Goal: Task Accomplishment & Management: Manage account settings

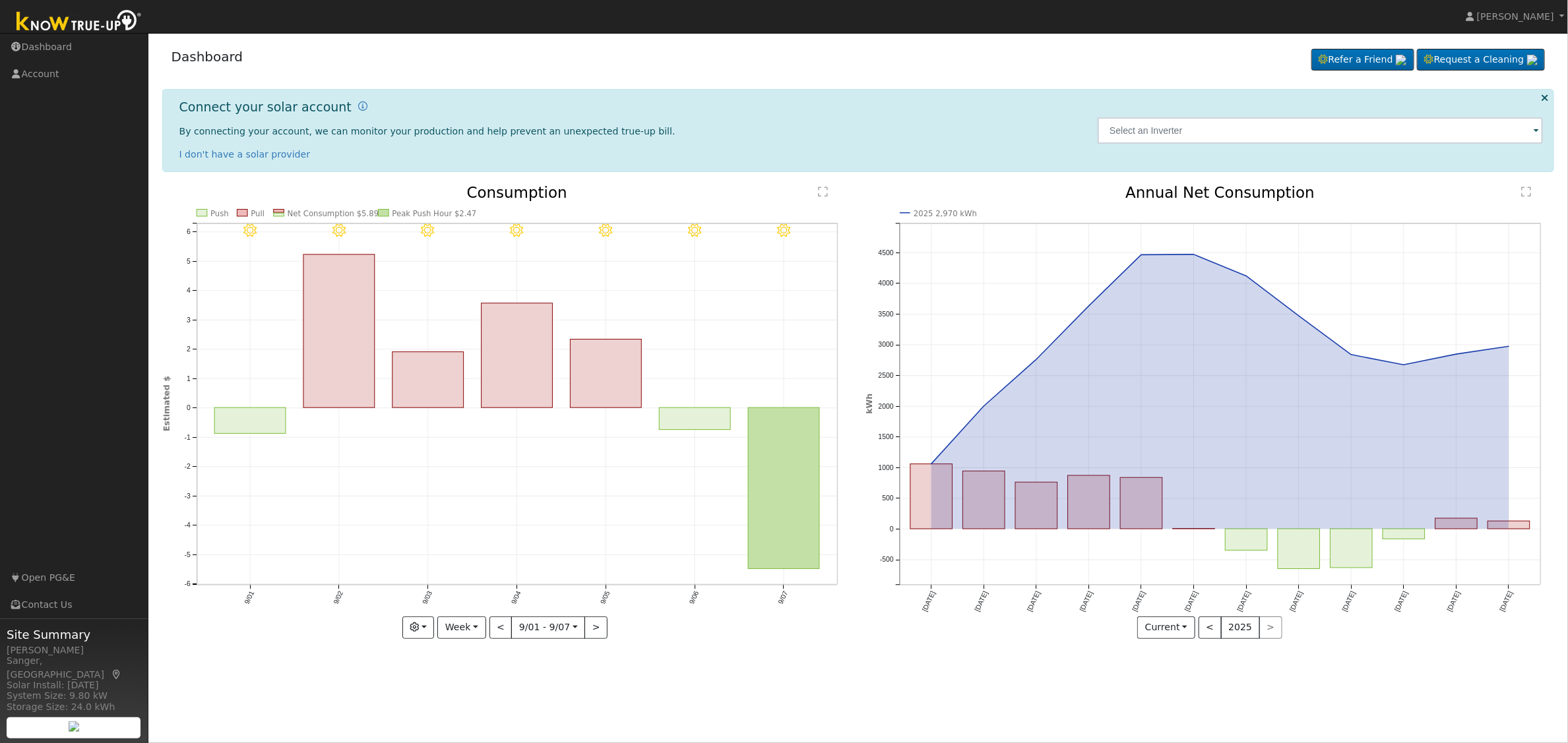
click at [906, 47] on div "Dashboard Refer a Friend Request a Cleaning Refer a Friend" at bounding box center [858, 59] width 1392 height 40
click at [1537, 133] on span at bounding box center [1536, 132] width 5 height 15
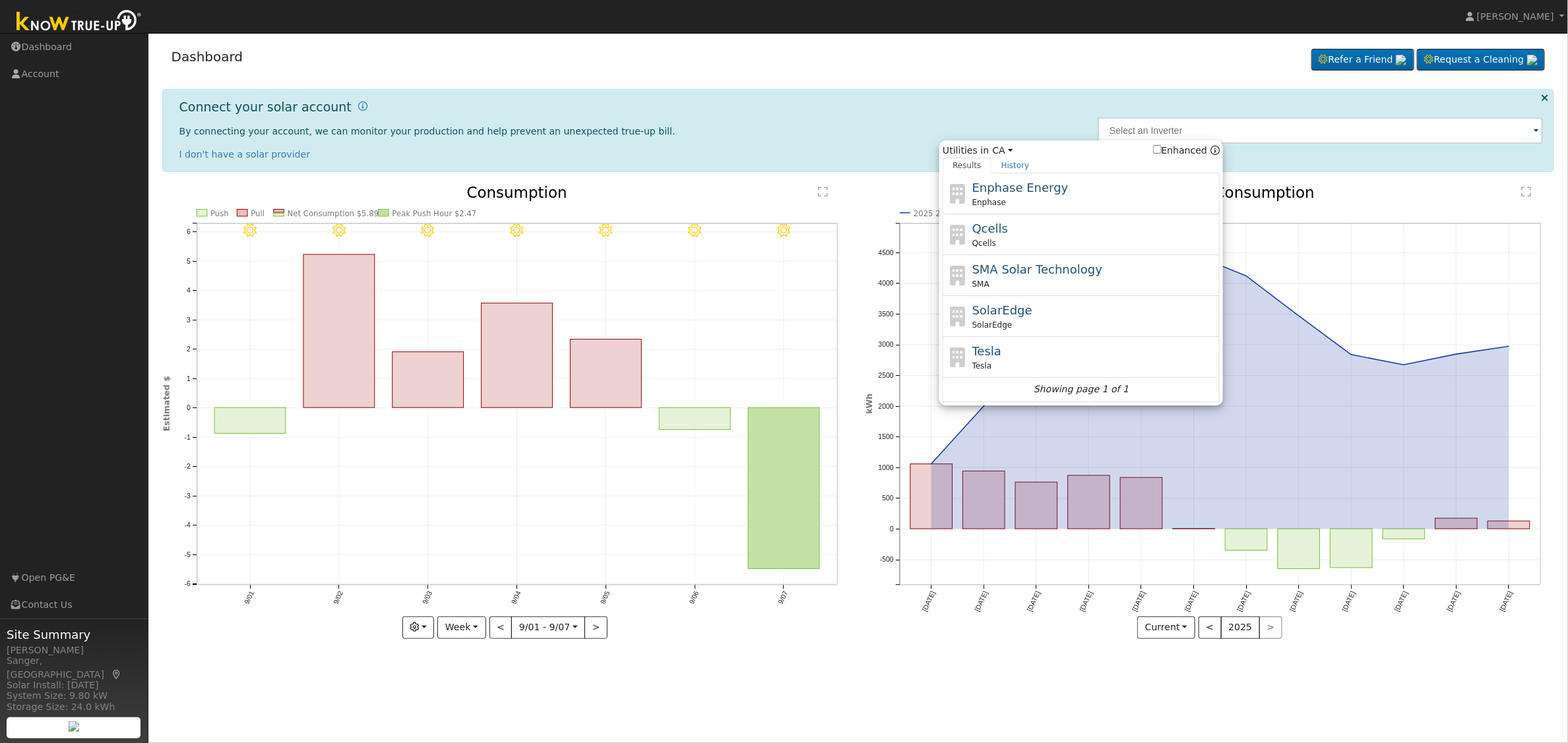
click at [809, 74] on div "Dashboard Refer a Friend Request a Cleaning Refer a Friend" at bounding box center [858, 59] width 1392 height 40
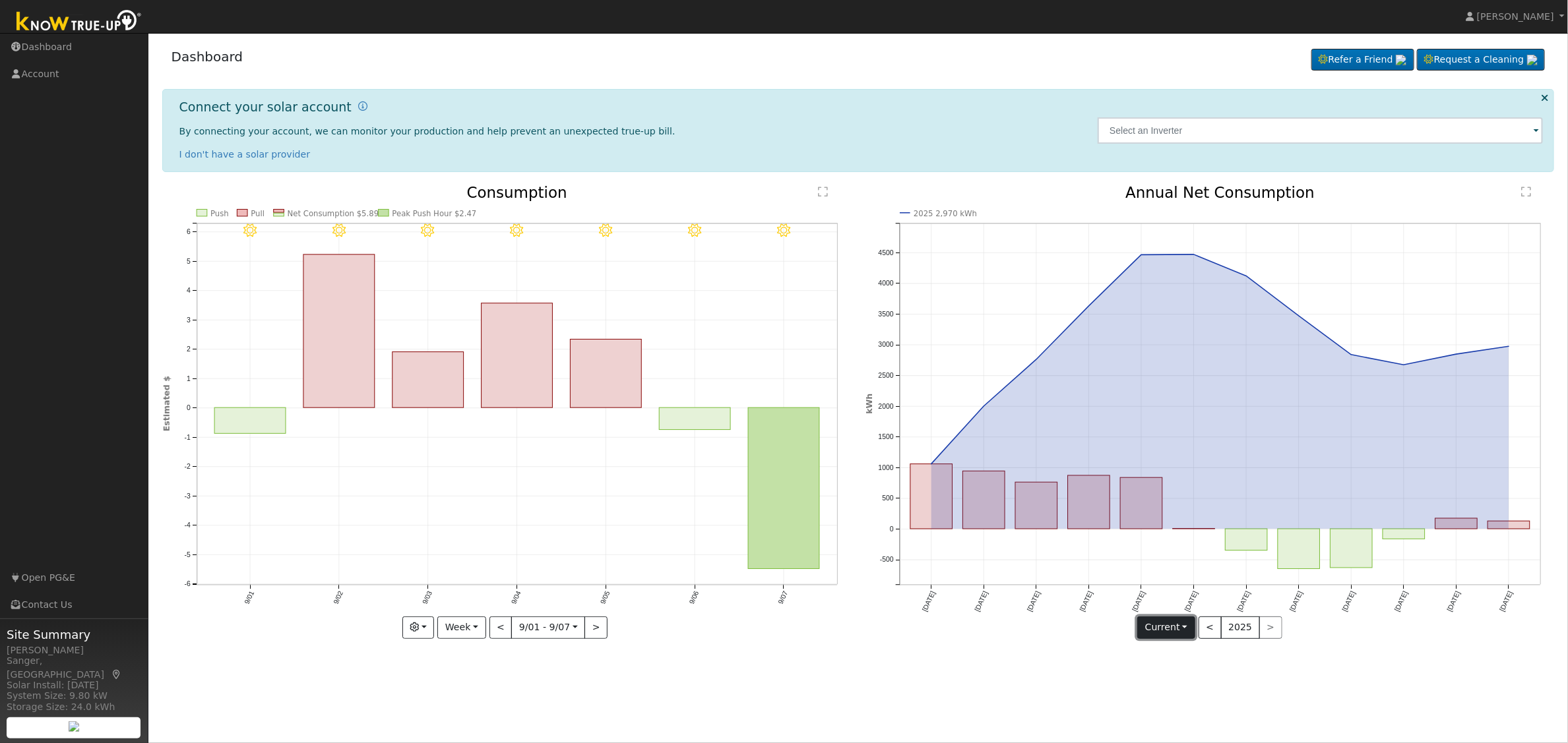
click at [1187, 633] on button "Current" at bounding box center [1165, 628] width 58 height 23
click at [424, 628] on button "button" at bounding box center [418, 628] width 32 height 23
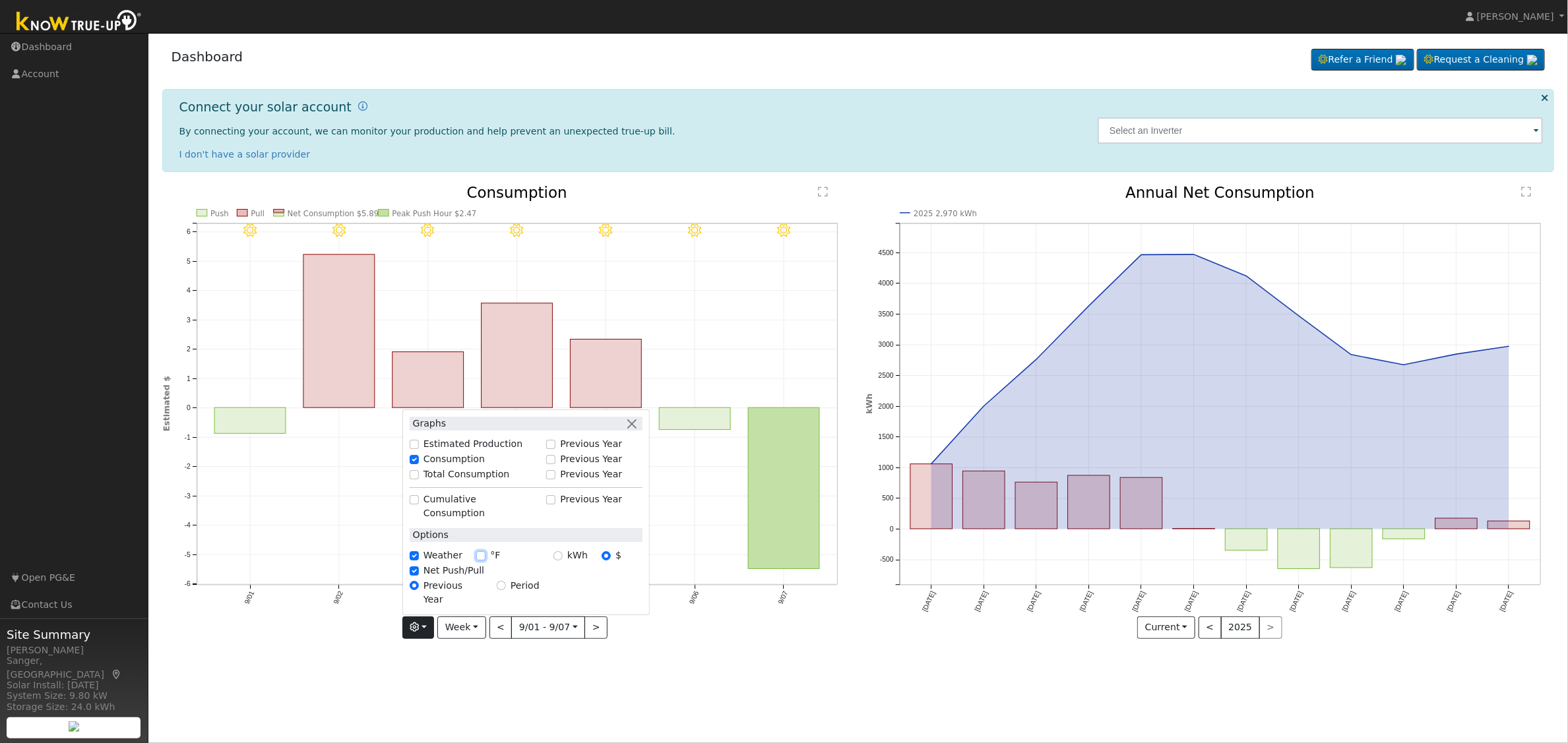
click at [478, 560] on input "°F" at bounding box center [481, 556] width 9 height 9
checkbox input "true"
click at [419, 449] on input "Estimated Production" at bounding box center [414, 444] width 9 height 9
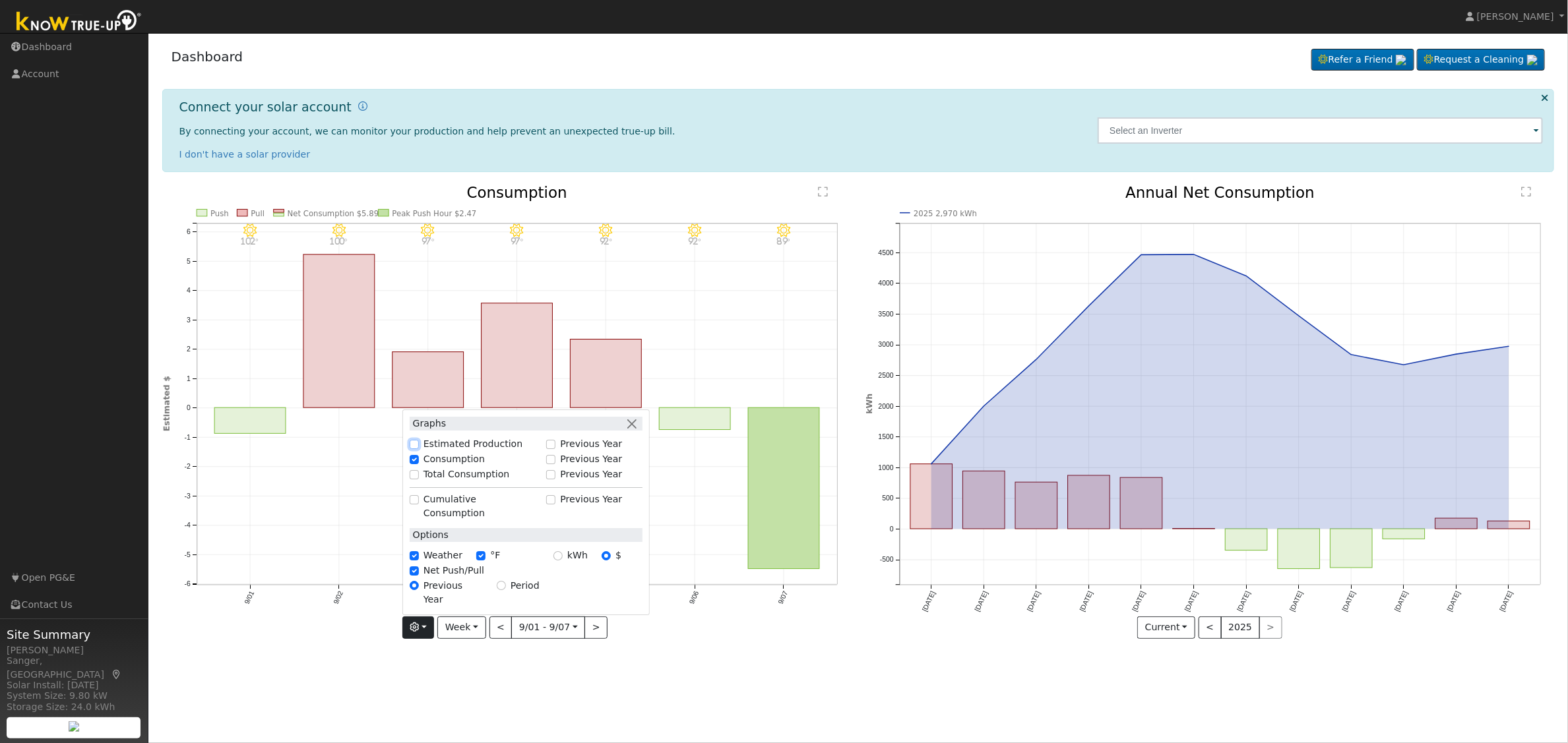
checkbox input "true"
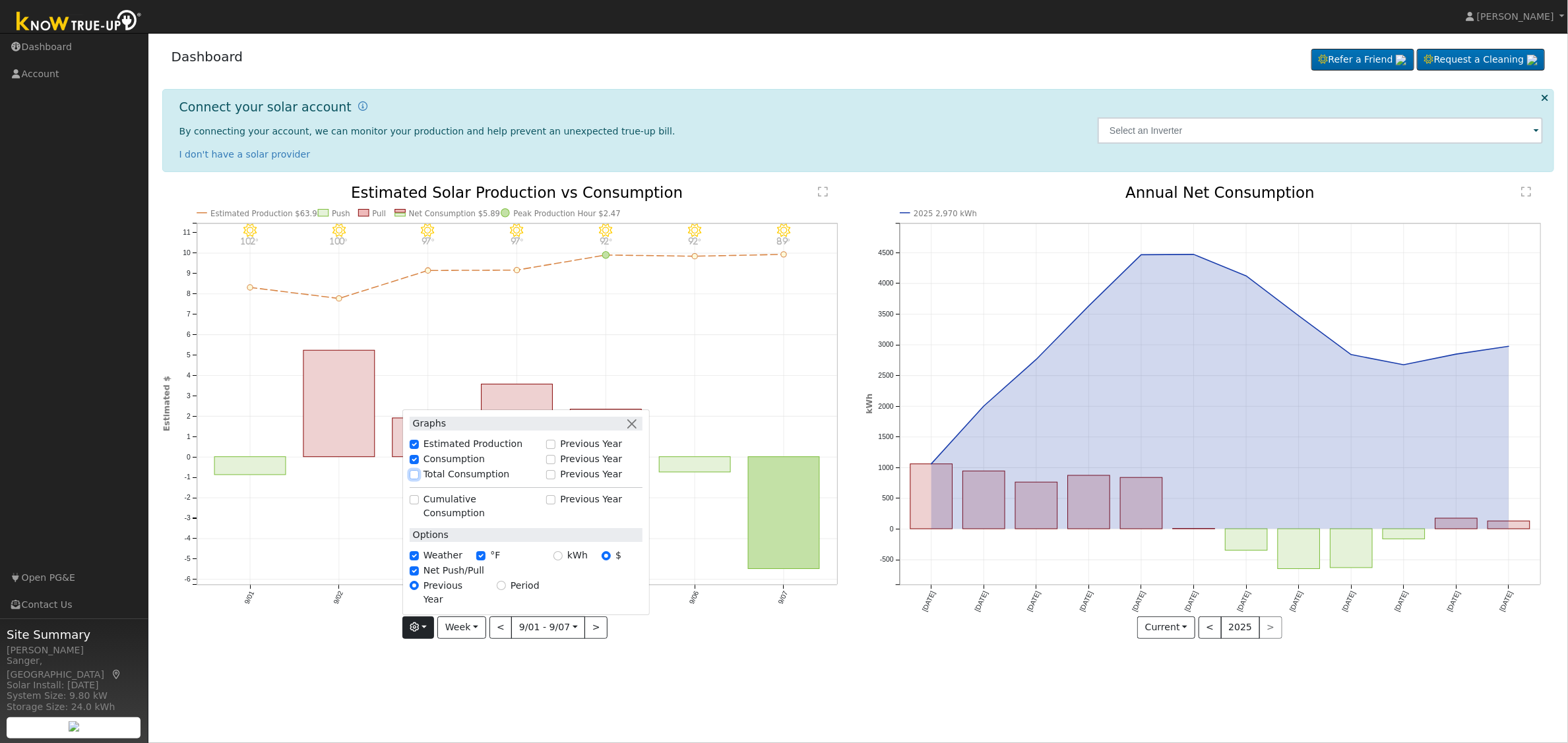
click at [418, 479] on input "Total Consumption" at bounding box center [414, 475] width 9 height 9
checkbox input "true"
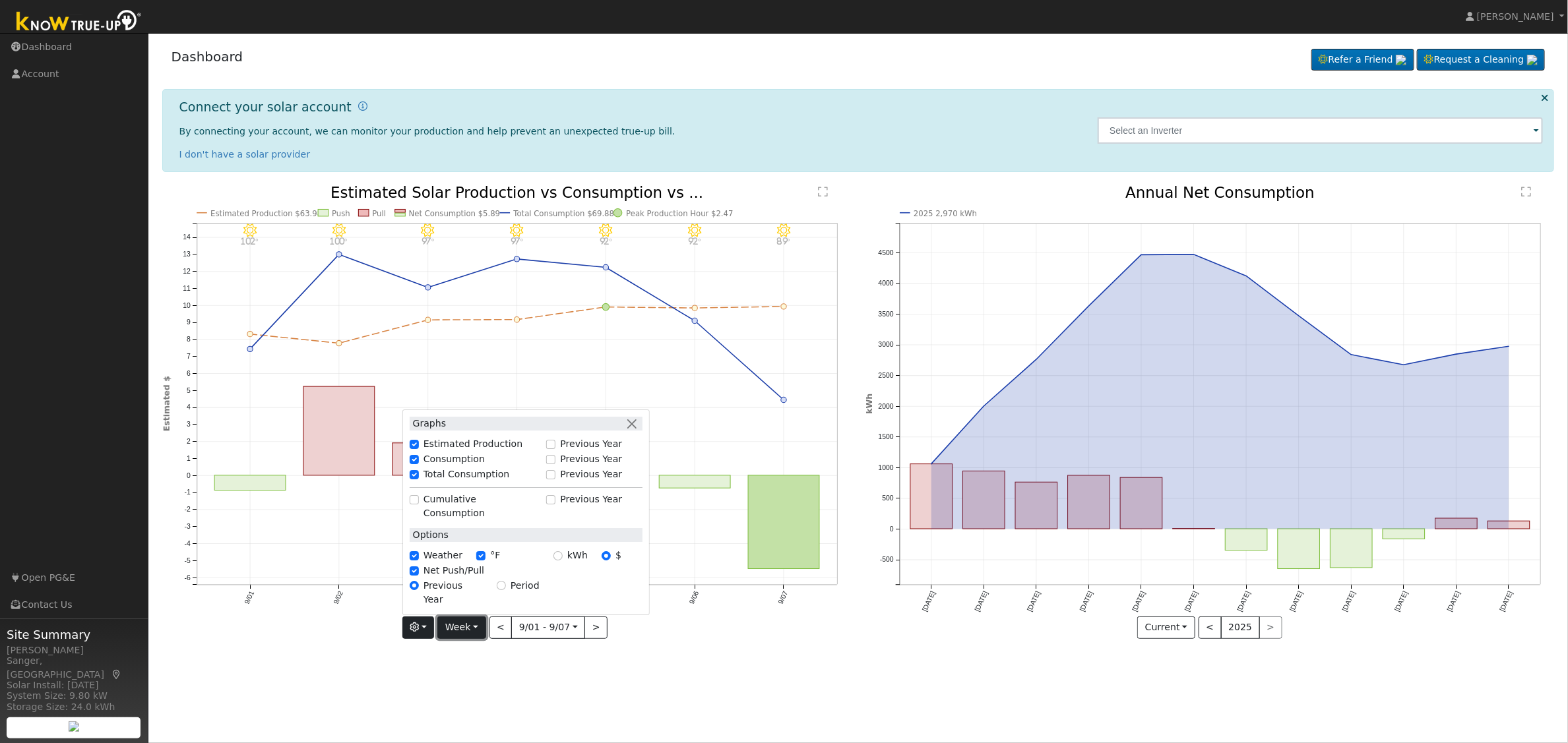
click at [473, 624] on button "Week" at bounding box center [461, 628] width 48 height 23
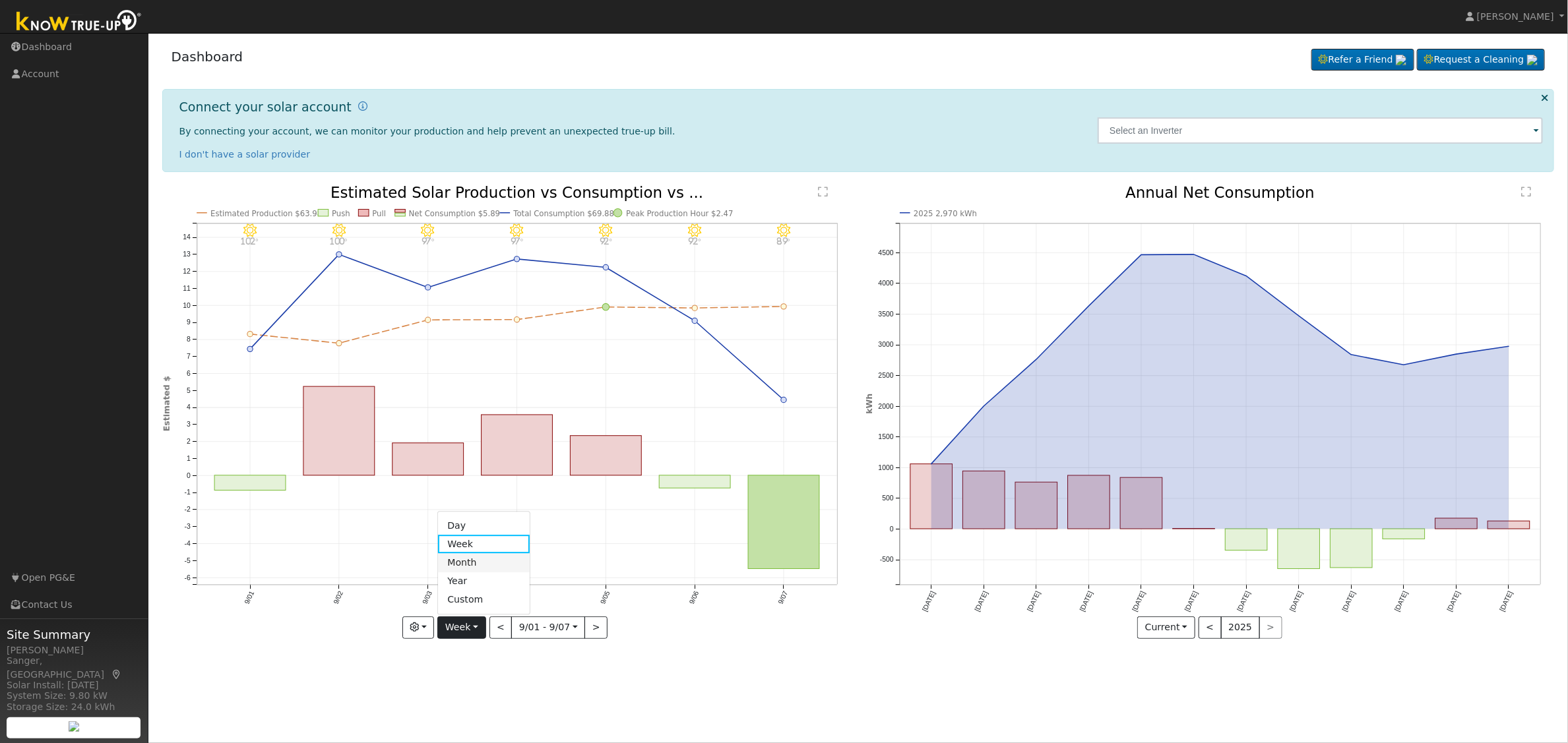
click at [484, 560] on link "Month" at bounding box center [484, 563] width 92 height 19
type input "[DATE]"
